Goal: Transaction & Acquisition: Purchase product/service

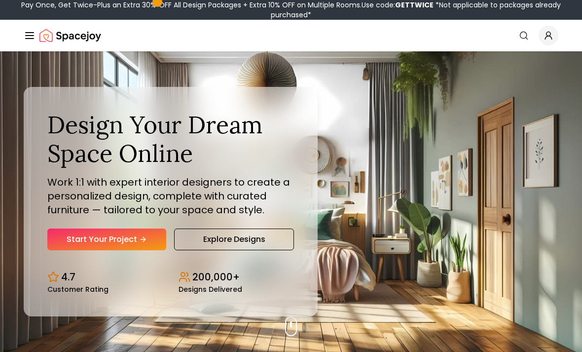
click at [143, 238] on div "Design Your Dream Space Online Work 1:1 with expert interior designers to creat…" at bounding box center [170, 181] width 247 height 140
click at [143, 237] on div "Design Your Dream Space Online Work 1:1 with expert interior designers to creat…" at bounding box center [170, 181] width 247 height 140
click at [123, 250] on link "Start Your Project" at bounding box center [106, 239] width 119 height 22
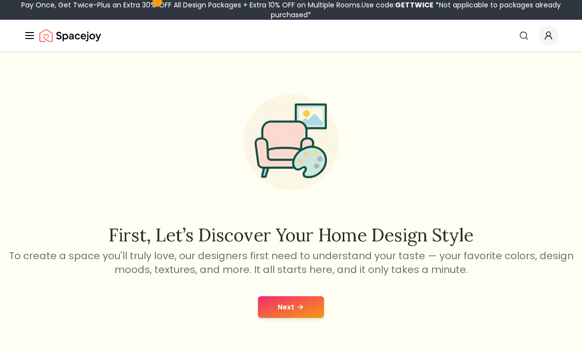
click at [282, 303] on button "Next" at bounding box center [291, 307] width 66 height 22
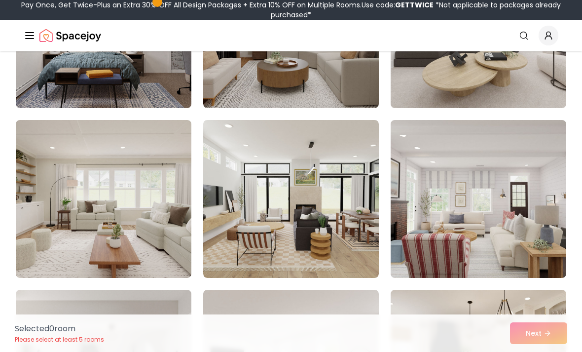
scroll to position [100, 0]
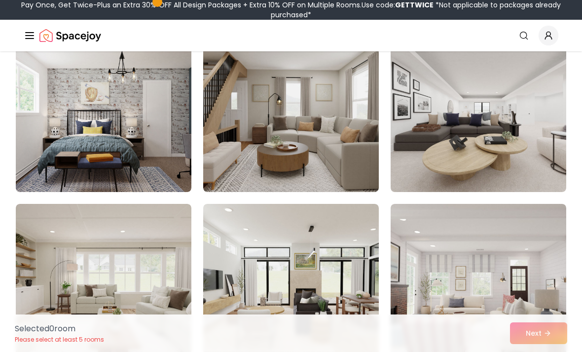
click at [131, 148] on img at bounding box center [104, 113] width 176 height 158
click at [141, 169] on img at bounding box center [104, 113] width 176 height 158
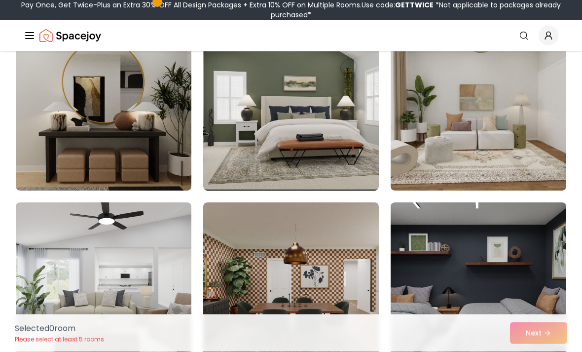
scroll to position [1120, 0]
click at [360, 160] on img at bounding box center [291, 112] width 176 height 158
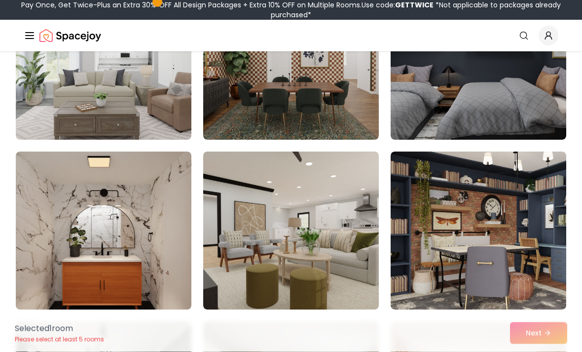
scroll to position [1341, 0]
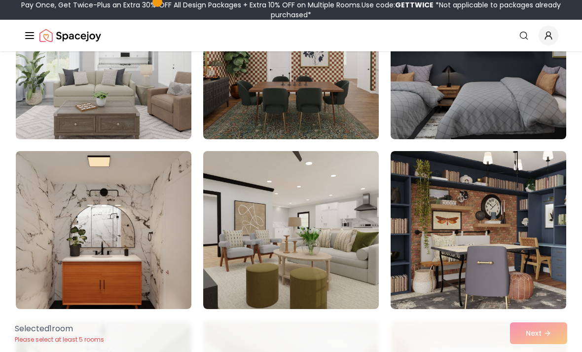
click at [345, 192] on img at bounding box center [291, 230] width 176 height 158
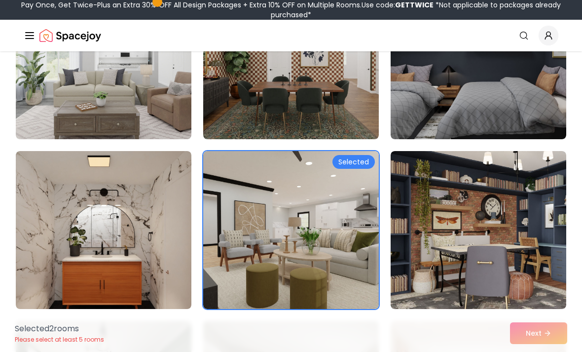
click at [332, 212] on img at bounding box center [291, 230] width 176 height 158
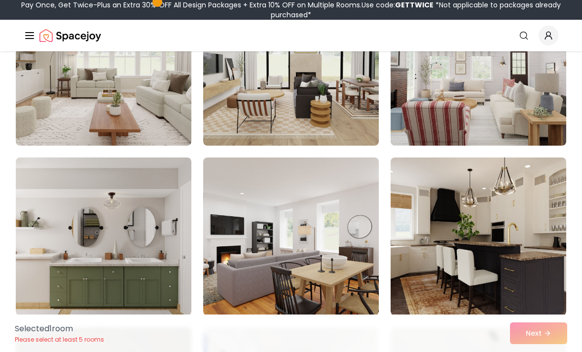
scroll to position [0, 0]
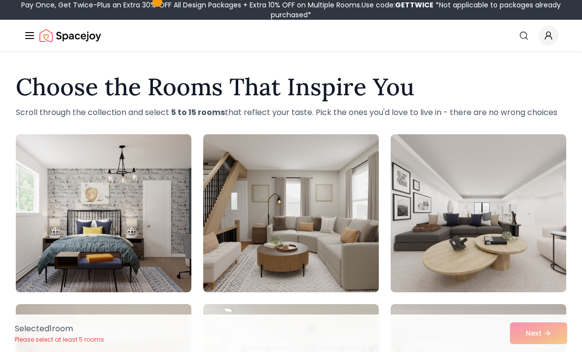
click at [145, 272] on img at bounding box center [104, 213] width 176 height 158
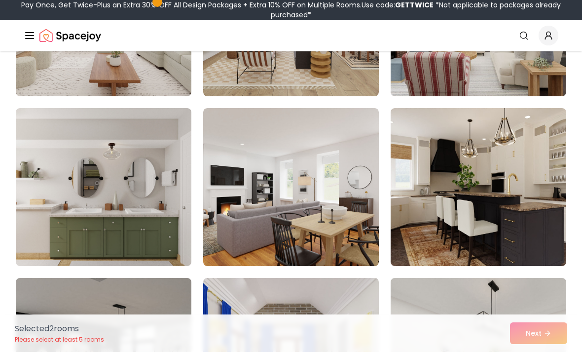
scroll to position [371, 0]
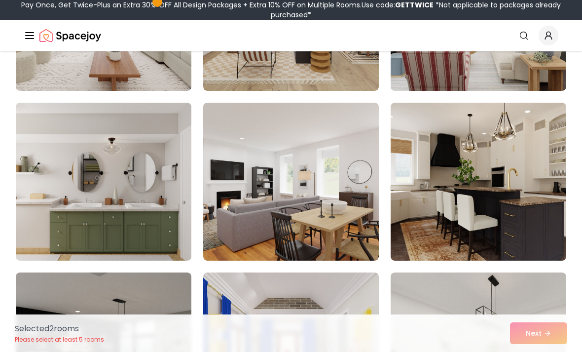
click at [157, 247] on img at bounding box center [104, 182] width 176 height 158
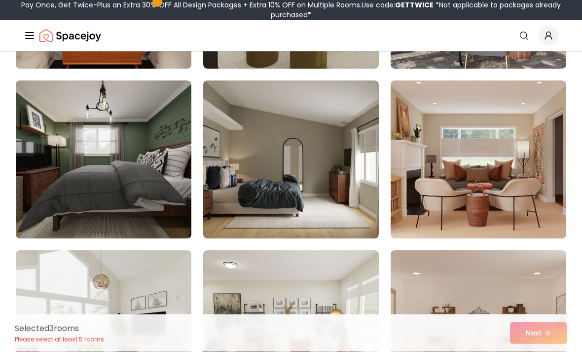
scroll to position [1582, 0]
click at [322, 216] on img at bounding box center [291, 159] width 176 height 158
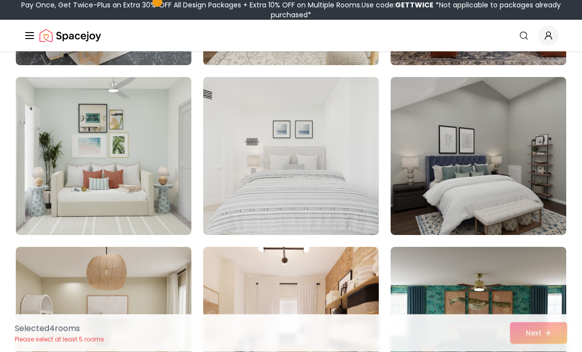
scroll to position [1925, 0]
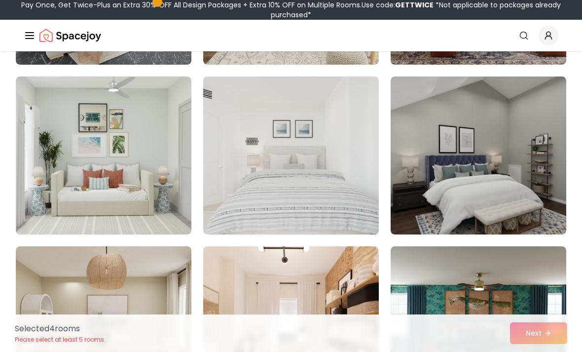
click at [325, 222] on img at bounding box center [291, 155] width 176 height 158
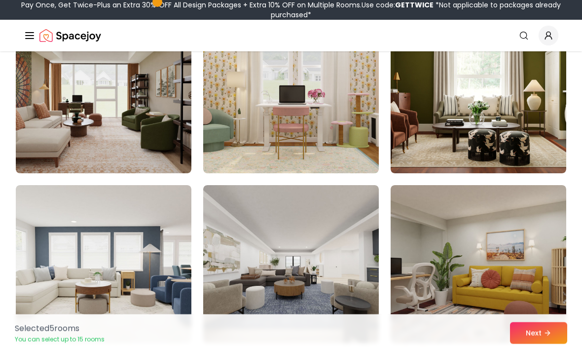
scroll to position [3344, 0]
click at [341, 148] on img at bounding box center [291, 94] width 176 height 158
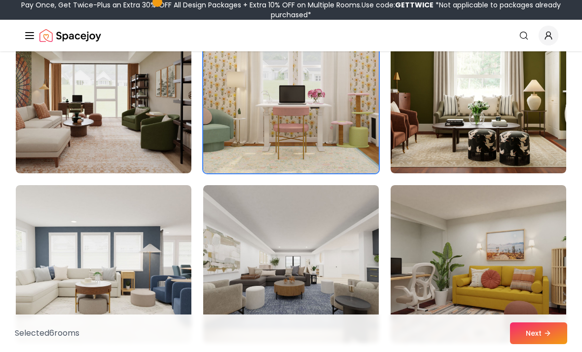
click at [544, 344] on button "Next" at bounding box center [538, 333] width 57 height 22
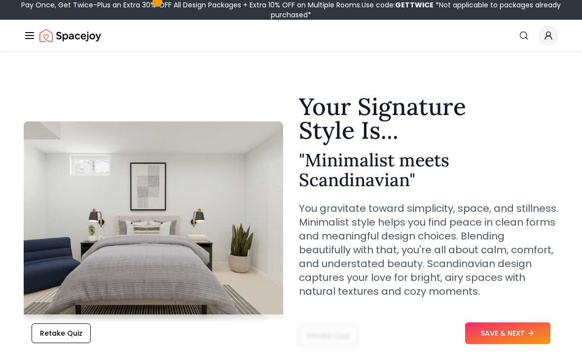
click at [521, 334] on button "SAVE & NEXT" at bounding box center [507, 333] width 85 height 22
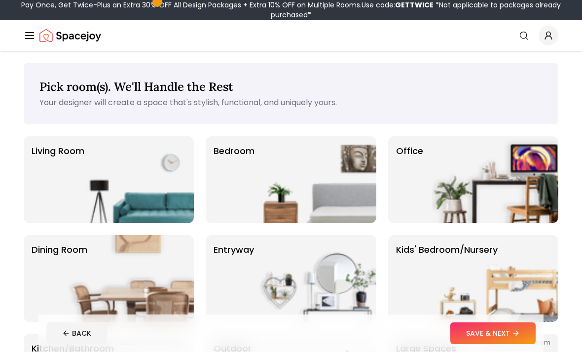
click at [350, 209] on img at bounding box center [313, 179] width 126 height 87
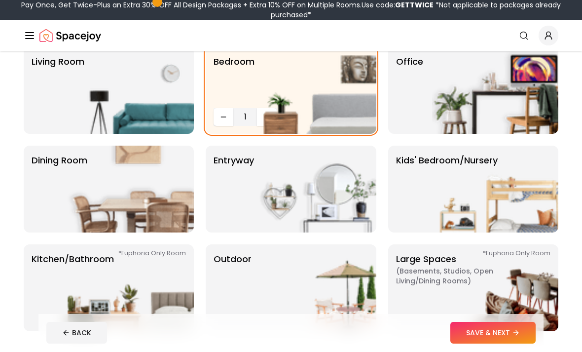
scroll to position [89, 0]
click at [179, 320] on img at bounding box center [131, 287] width 126 height 87
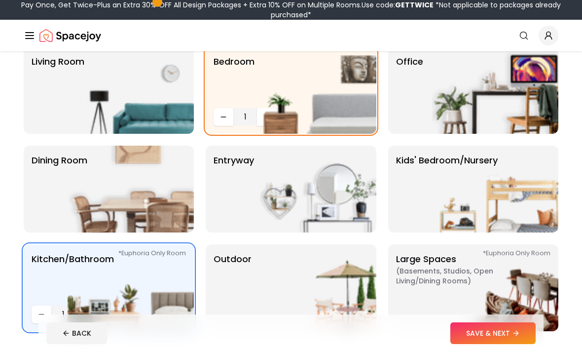
click at [348, 105] on img at bounding box center [313, 90] width 126 height 87
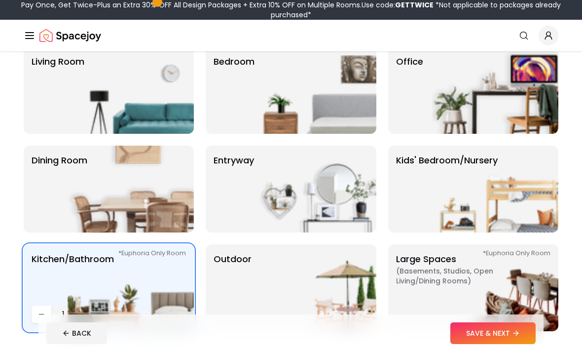
click at [167, 308] on img at bounding box center [131, 287] width 126 height 87
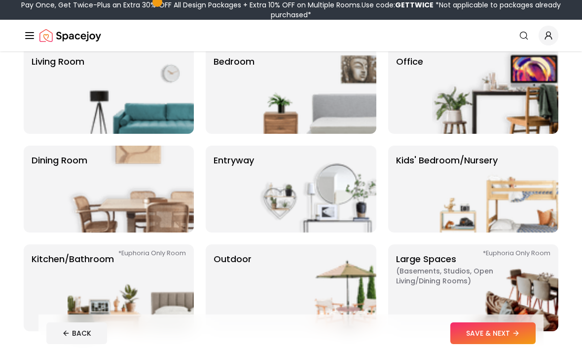
click at [334, 128] on img at bounding box center [313, 90] width 126 height 87
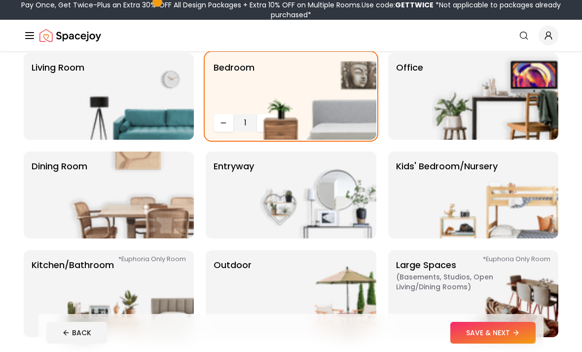
scroll to position [60, 0]
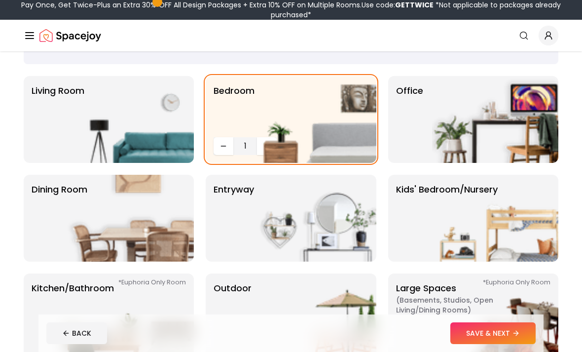
click at [472, 344] on button "SAVE & NEXT" at bounding box center [493, 333] width 85 height 22
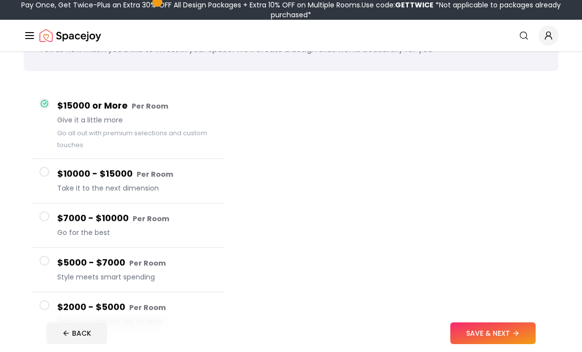
scroll to position [53, 0]
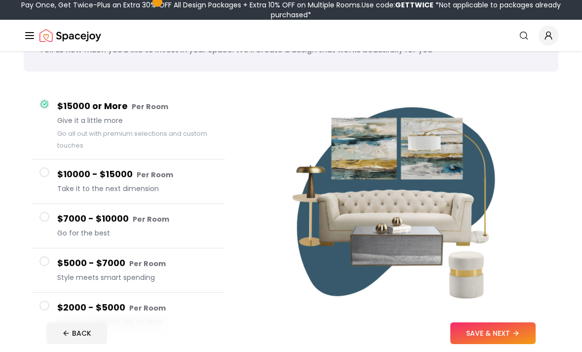
click at [504, 344] on button "SAVE & NEXT" at bounding box center [493, 333] width 85 height 22
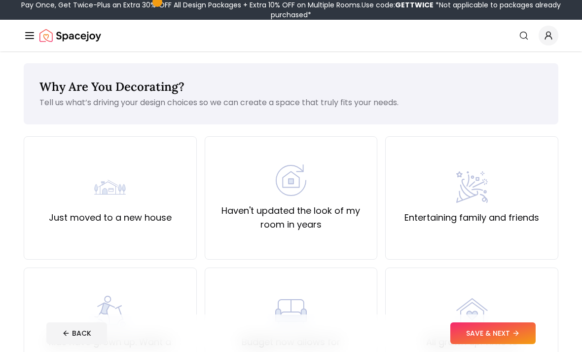
click at [171, 222] on div "Just moved to a new house" at bounding box center [110, 197] width 173 height 123
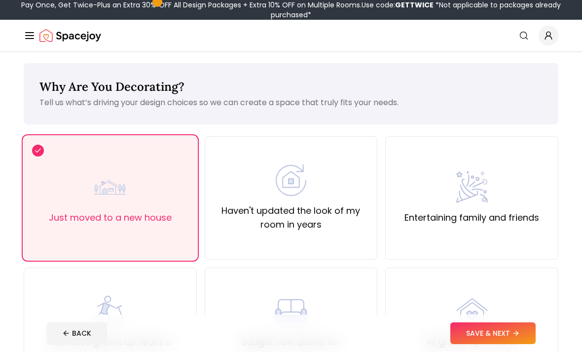
click at [477, 344] on button "SAVE & NEXT" at bounding box center [493, 333] width 85 height 22
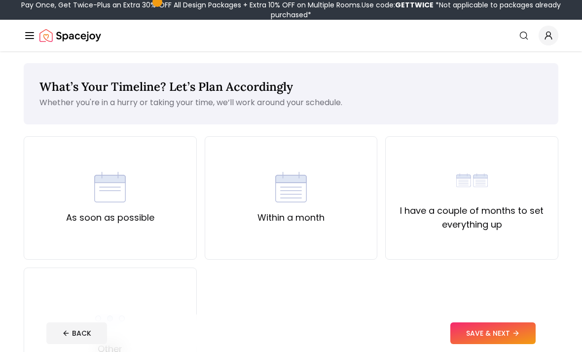
click at [176, 247] on div "As soon as possible" at bounding box center [110, 197] width 173 height 123
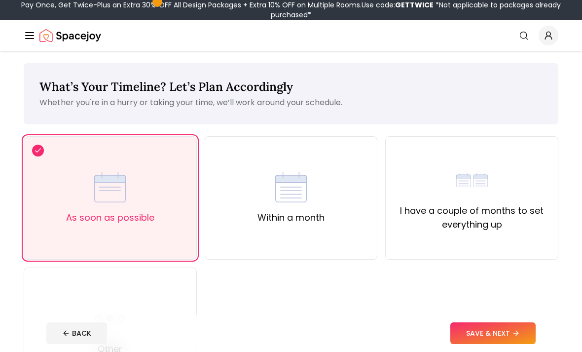
click at [485, 344] on button "SAVE & NEXT" at bounding box center [493, 333] width 85 height 22
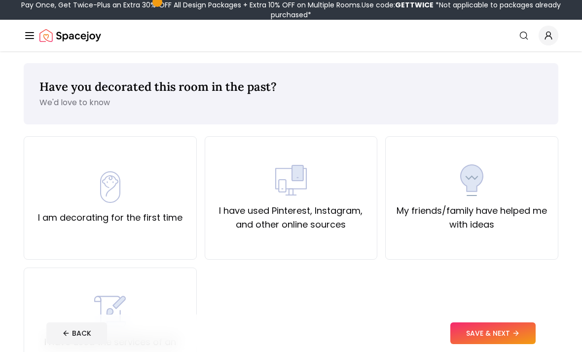
click at [313, 258] on div "I have used Pinterest, Instagram, and other online sources" at bounding box center [291, 197] width 173 height 123
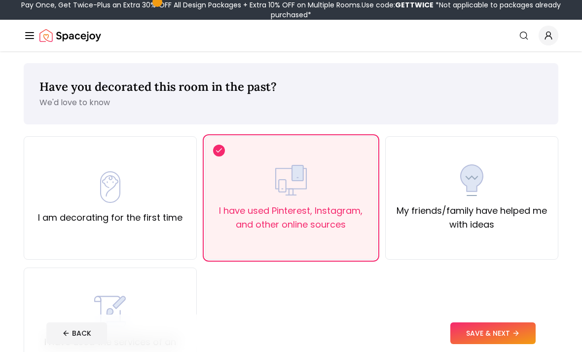
click at [472, 346] on footer "BACK SAVE & NEXT" at bounding box center [290, 333] width 505 height 38
click at [474, 344] on button "SAVE & NEXT" at bounding box center [493, 333] width 85 height 22
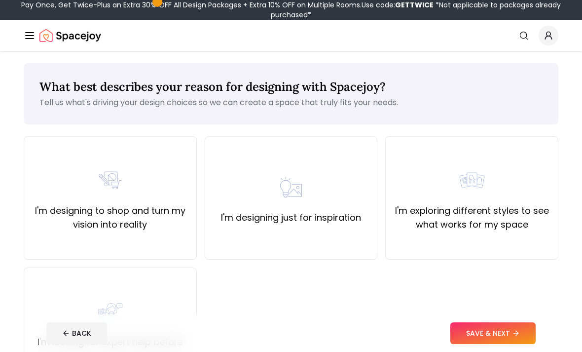
click at [340, 236] on div "I'm designing just for inspiration" at bounding box center [291, 197] width 173 height 123
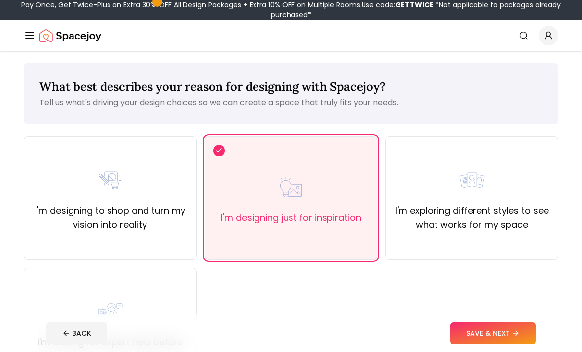
click at [496, 344] on button "SAVE & NEXT" at bounding box center [493, 333] width 85 height 22
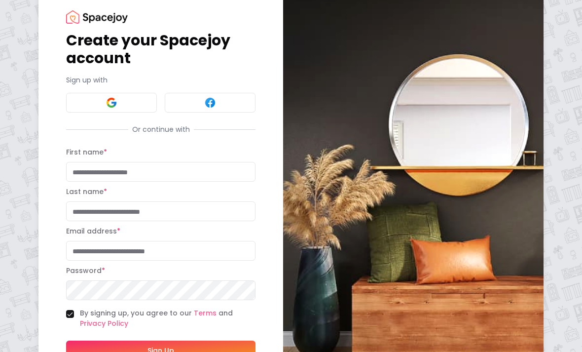
click at [135, 108] on button at bounding box center [111, 103] width 91 height 20
